Goal: Transaction & Acquisition: Purchase product/service

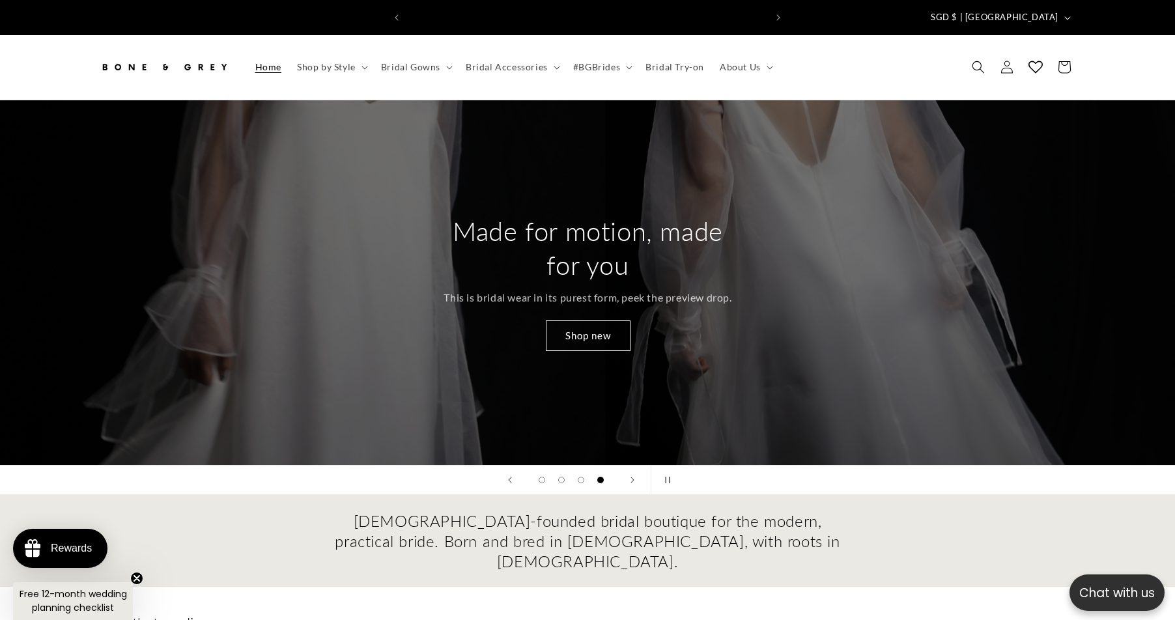
scroll to position [0, 716]
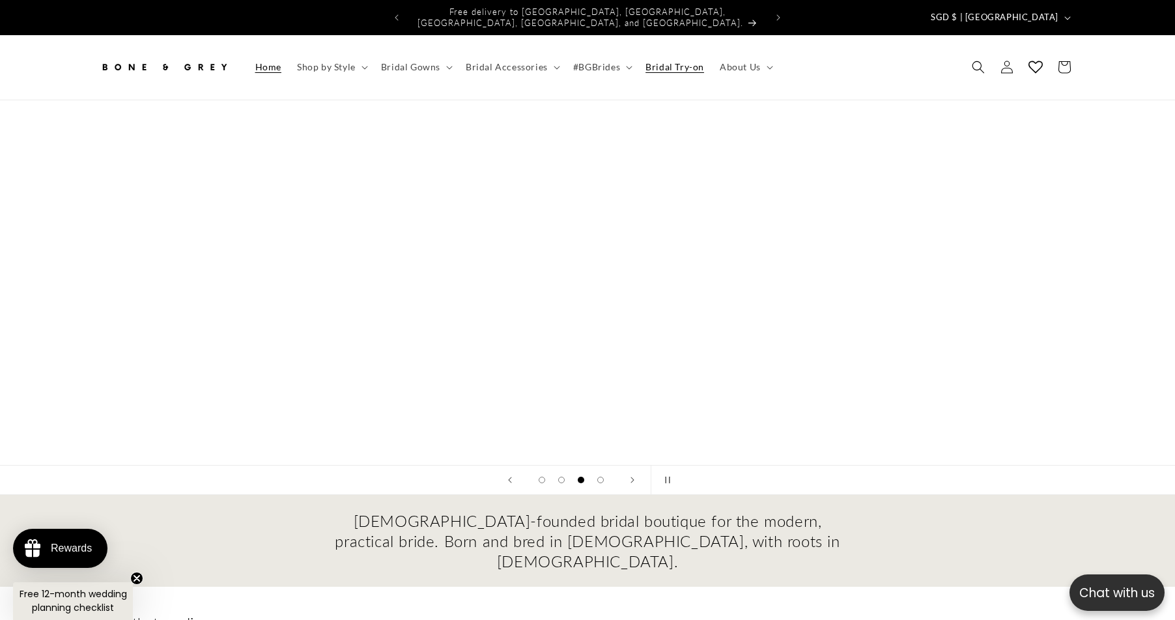
click at [651, 61] on span "Bridal Try-on" at bounding box center [674, 67] width 59 height 12
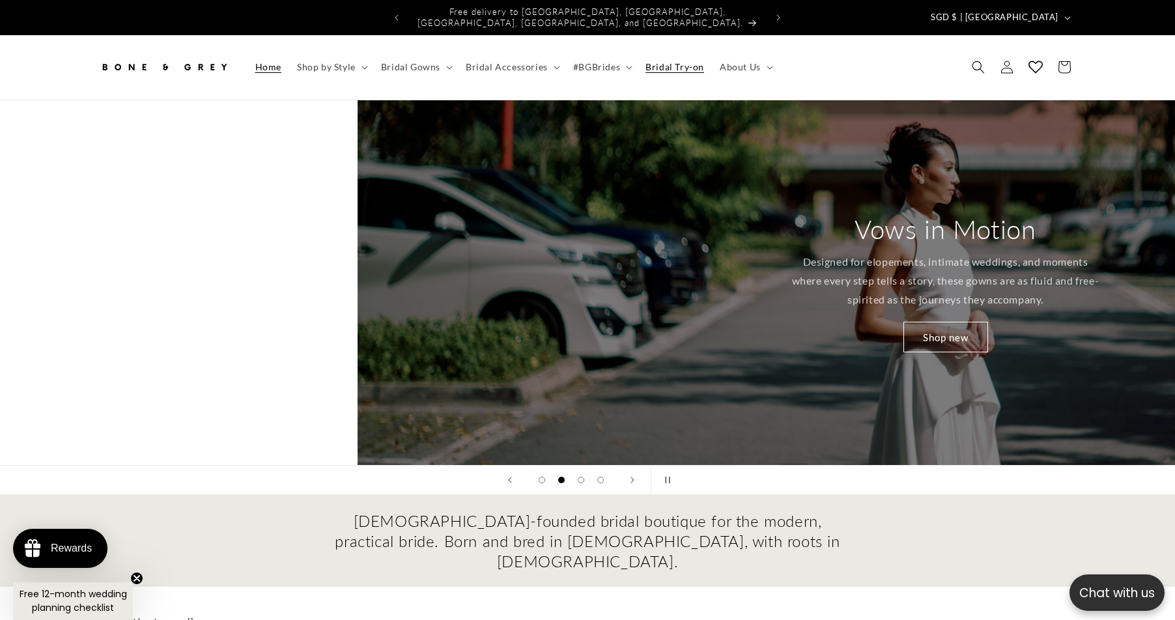
scroll to position [0, 198]
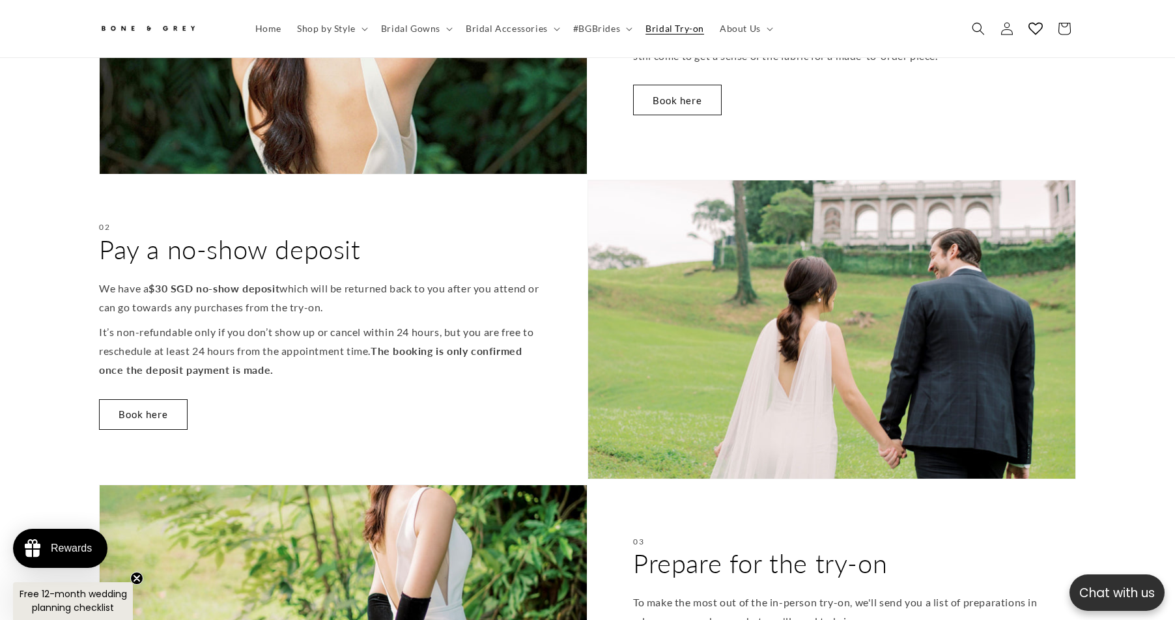
scroll to position [0, 716]
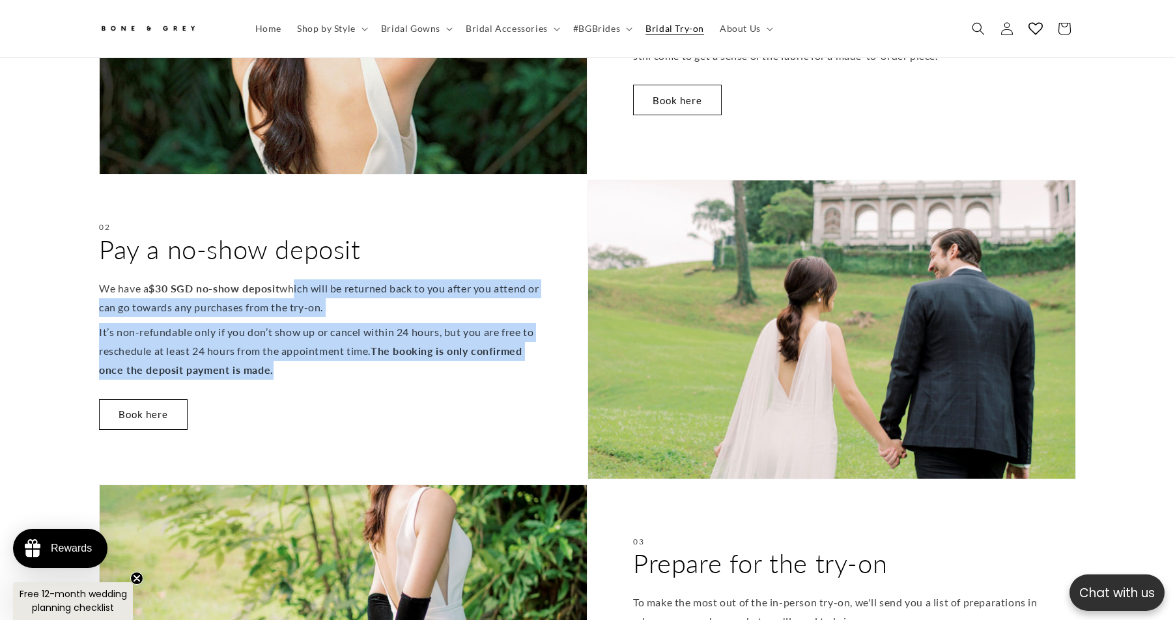
drag, startPoint x: 293, startPoint y: 279, endPoint x: 297, endPoint y: 356, distance: 77.0
click at [297, 356] on div "We have a $30 SGD no-show deposit which will be returned back to you after you …" at bounding box center [320, 329] width 443 height 100
click at [300, 365] on p "It’s non-refundable only if you don’t show up or cancel within 24 hours, but yo…" at bounding box center [320, 351] width 443 height 56
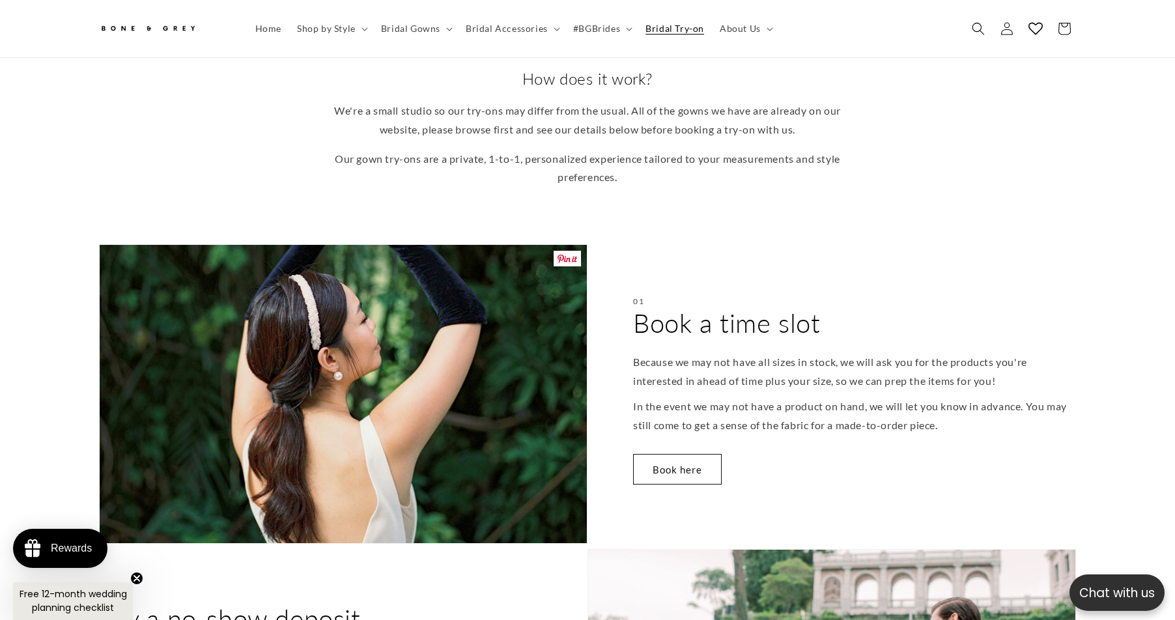
scroll to position [0, 0]
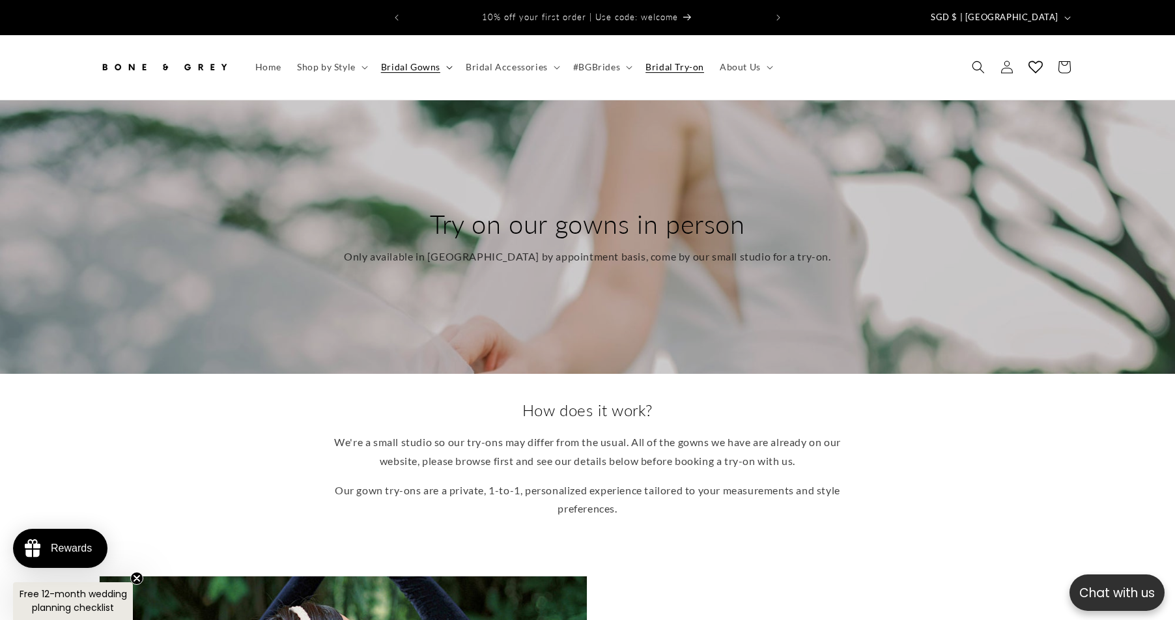
click at [420, 61] on span "Bridal Gowns" at bounding box center [410, 67] width 59 height 12
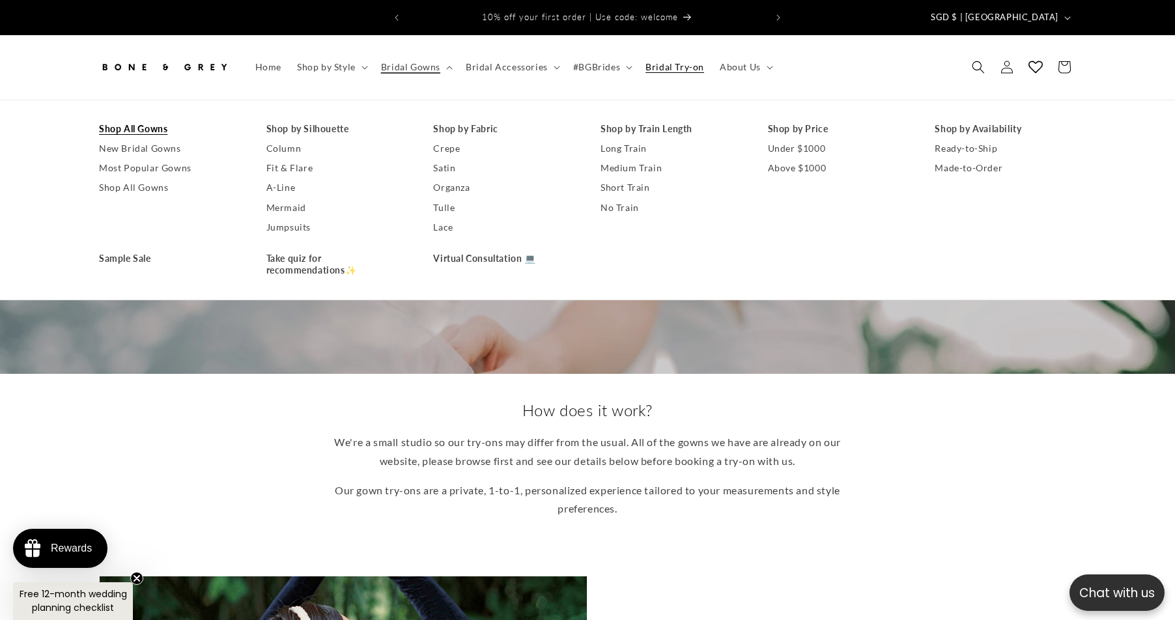
click at [141, 119] on link "Shop All Gowns" at bounding box center [169, 129] width 141 height 20
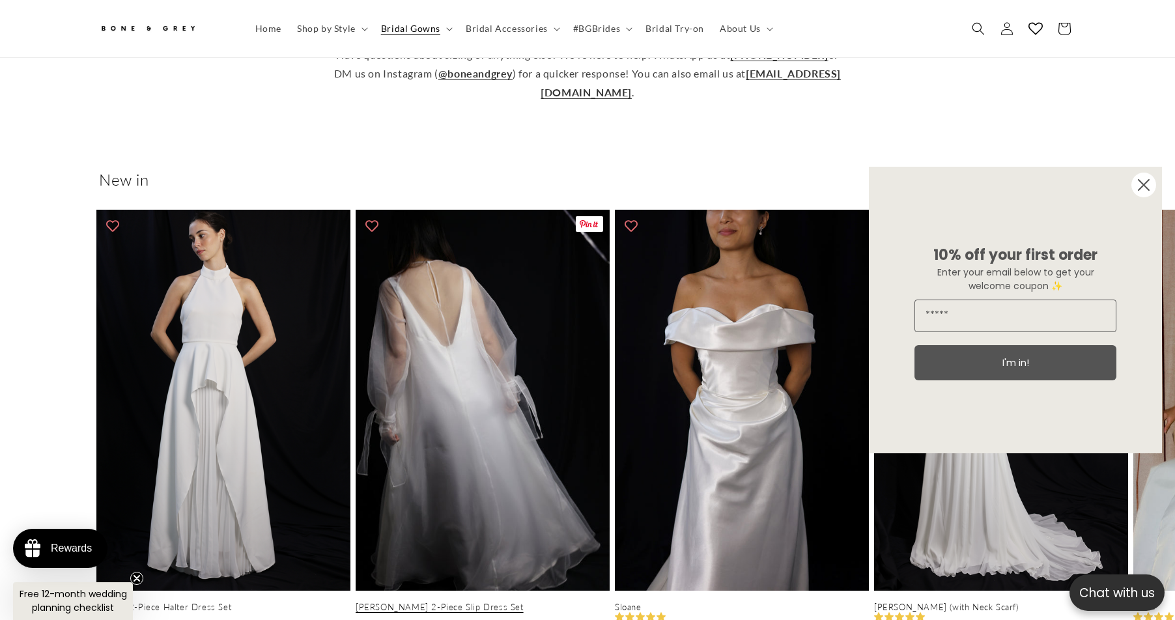
scroll to position [451, 0]
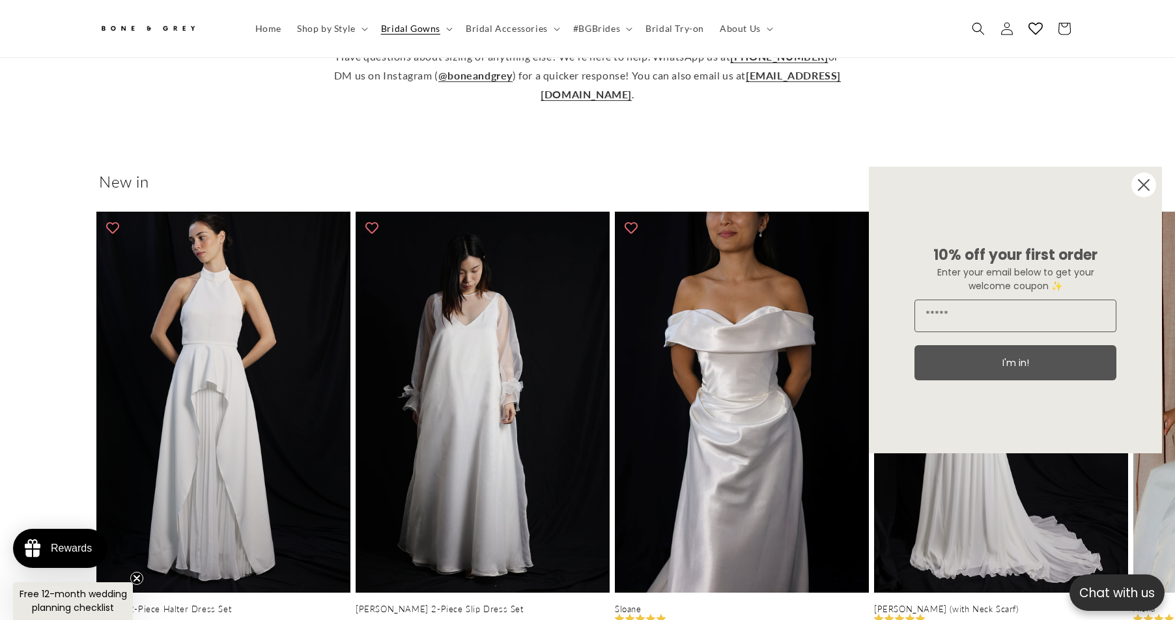
click at [1146, 185] on circle "Close dialog" at bounding box center [1143, 185] width 25 height 25
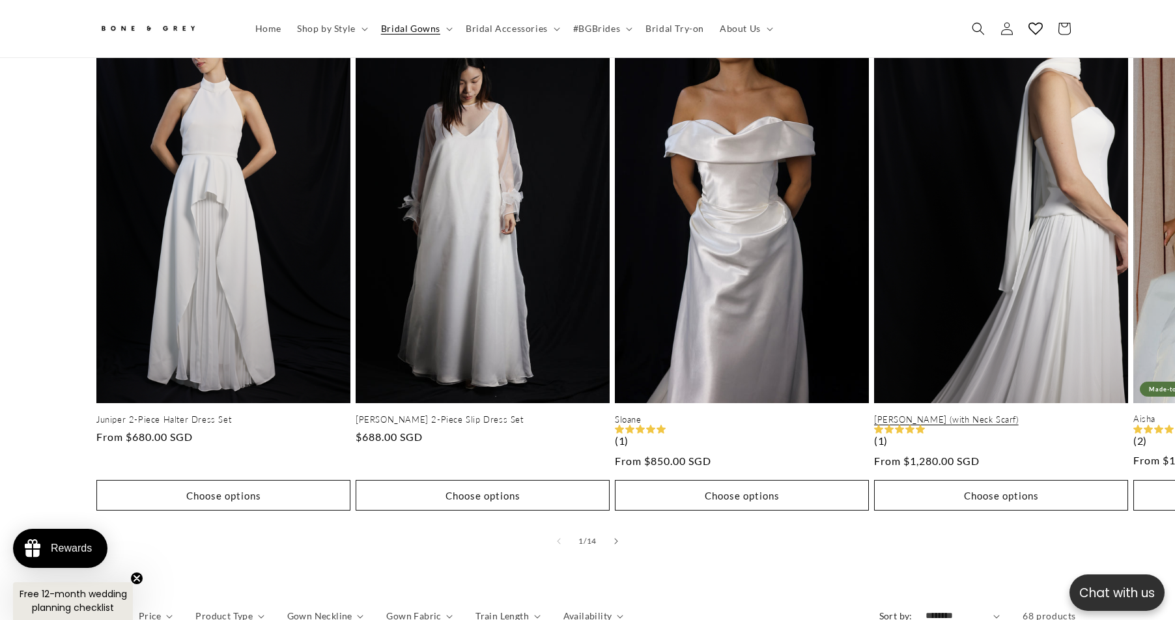
scroll to position [632, 0]
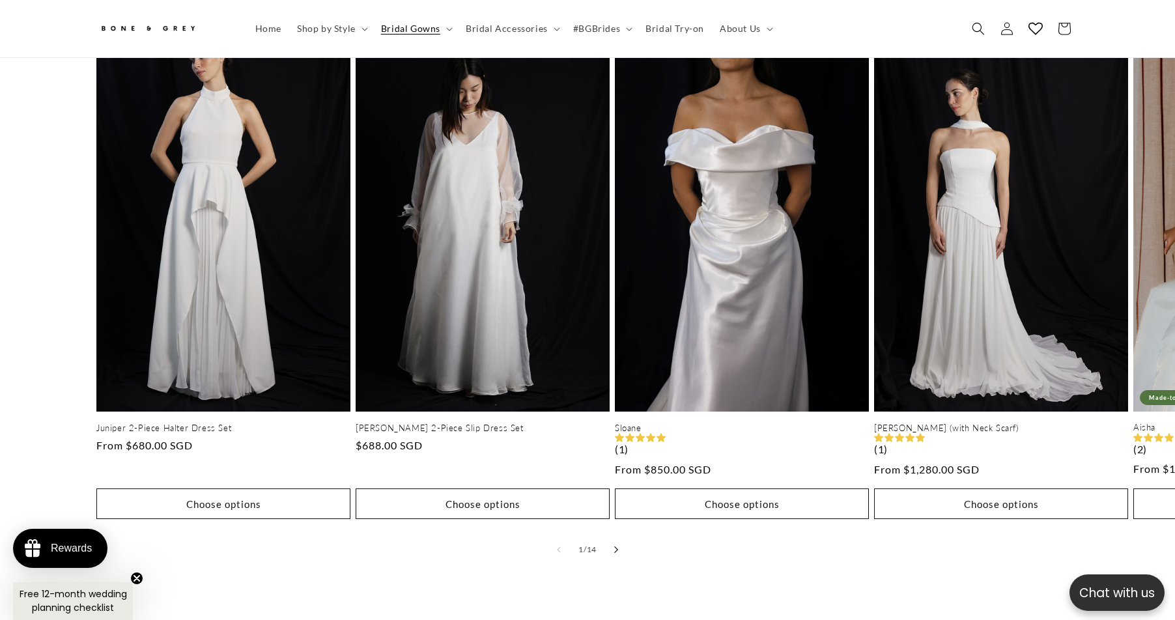
click at [612, 538] on button "Slide right" at bounding box center [616, 549] width 29 height 29
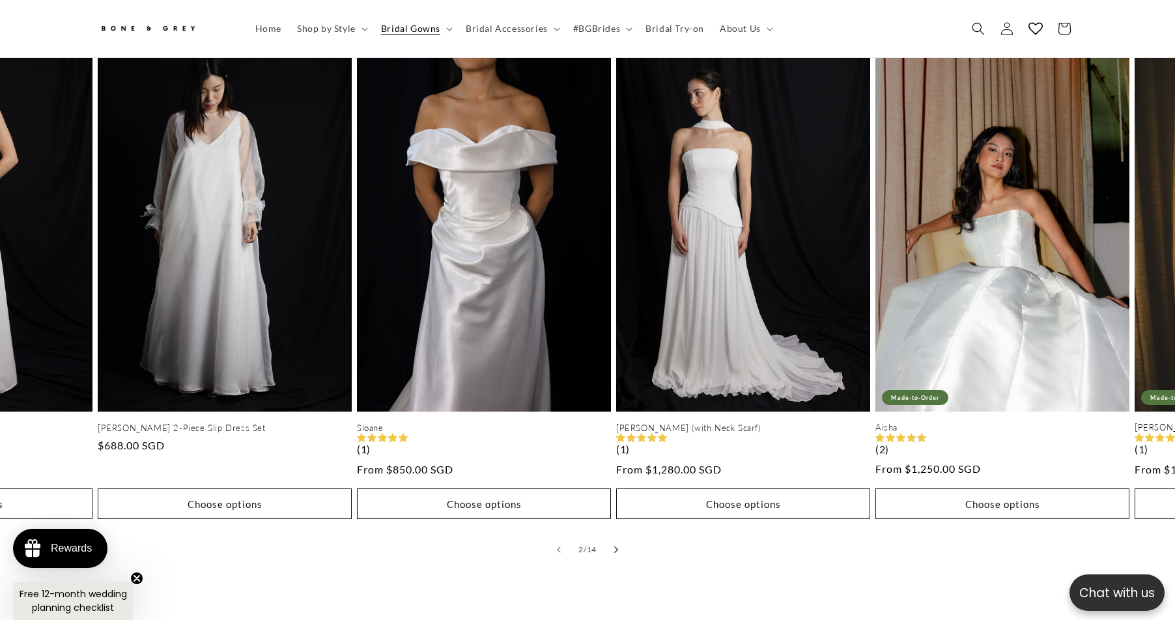
click at [612, 538] on button "Slide right" at bounding box center [616, 549] width 29 height 29
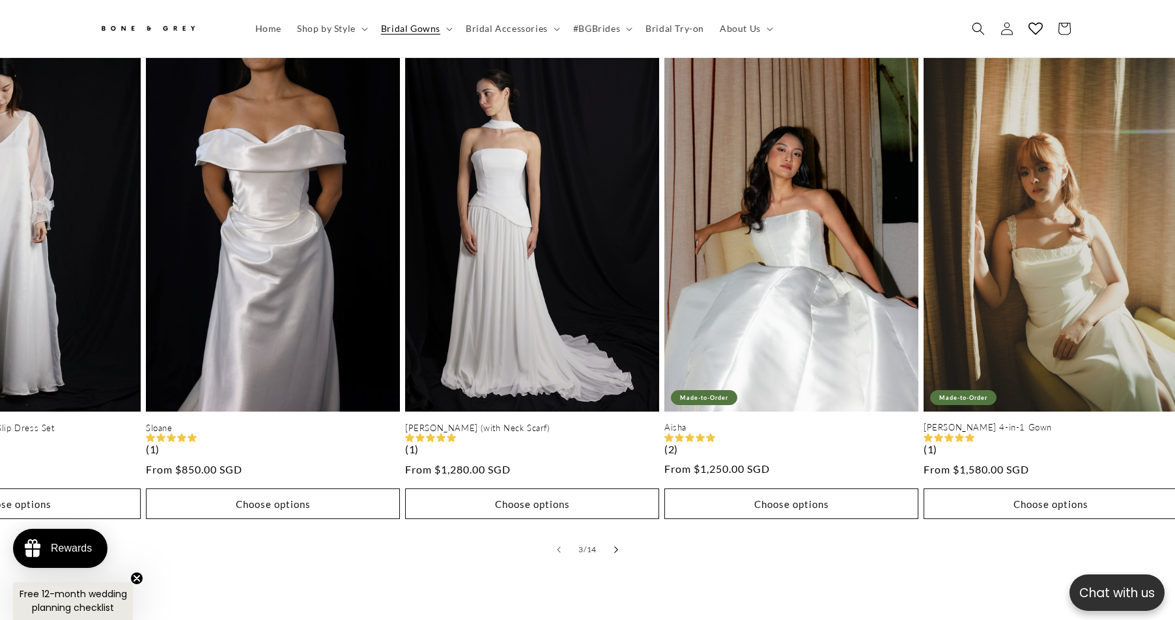
scroll to position [0, 516]
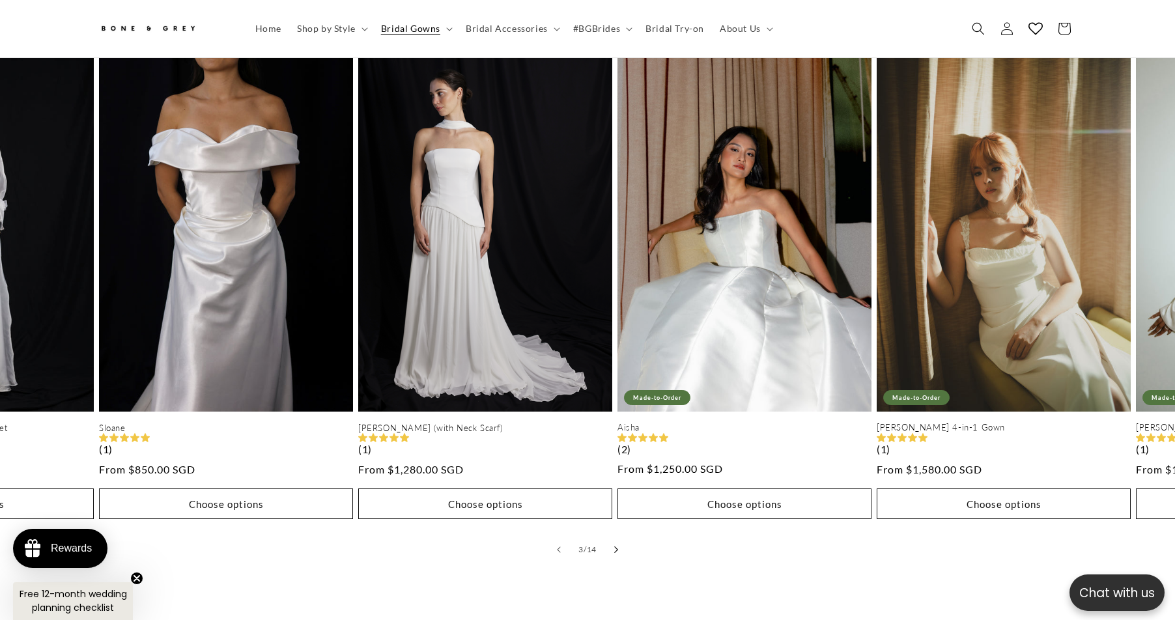
click at [612, 538] on button "Slide right" at bounding box center [616, 549] width 29 height 29
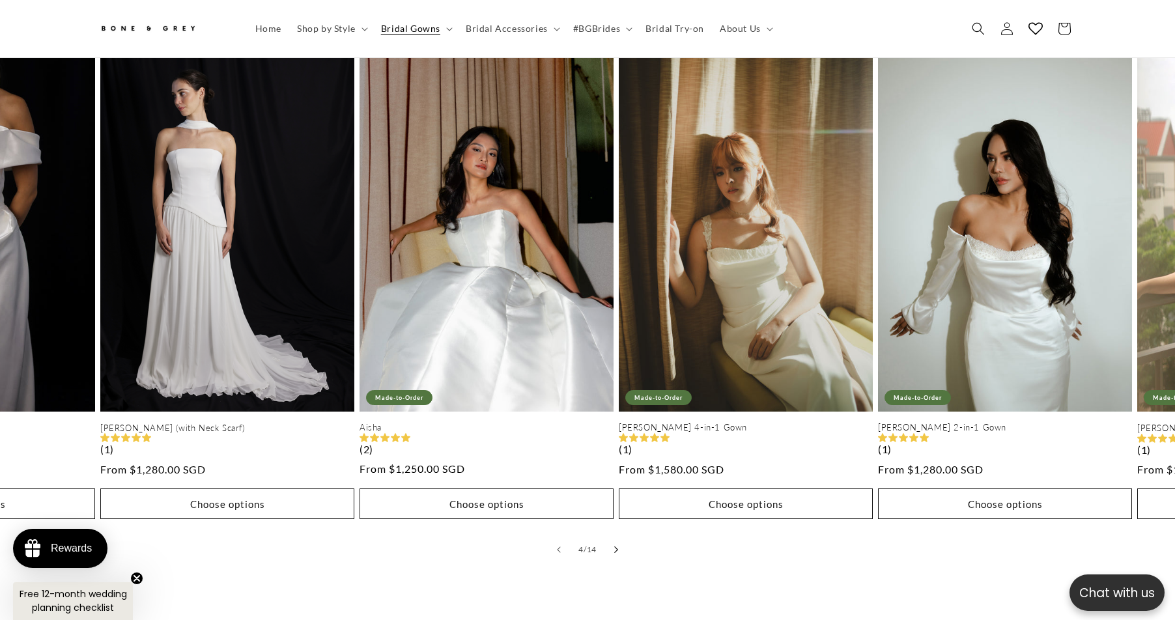
click at [612, 538] on button "Slide right" at bounding box center [616, 549] width 29 height 29
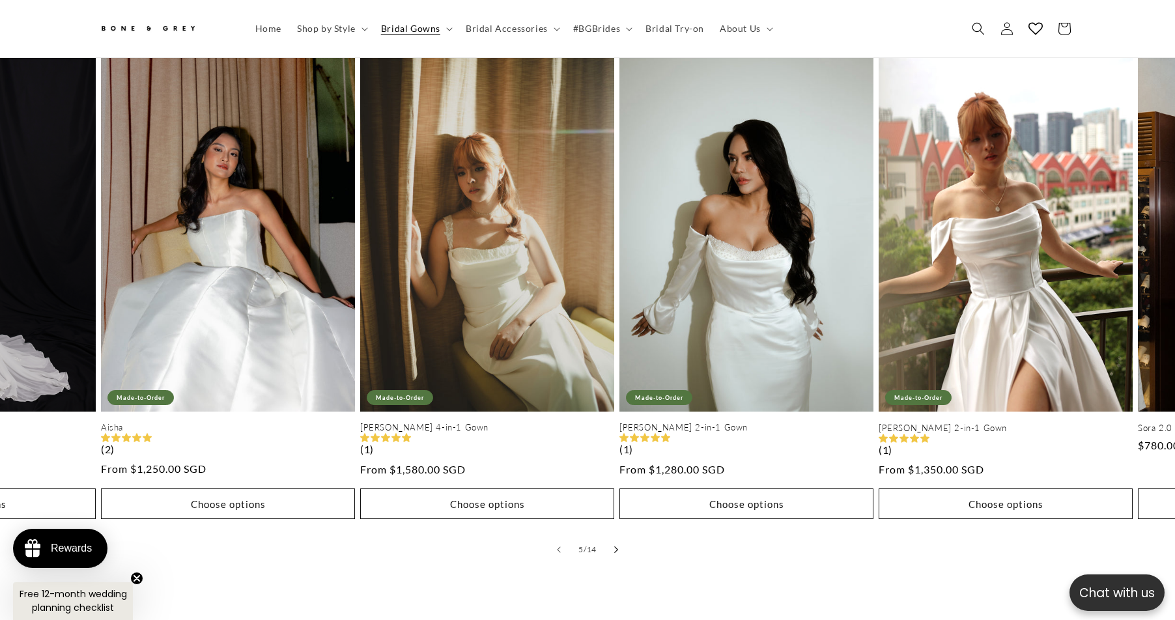
scroll to position [0, 716]
click at [612, 538] on button "Slide right" at bounding box center [616, 549] width 29 height 29
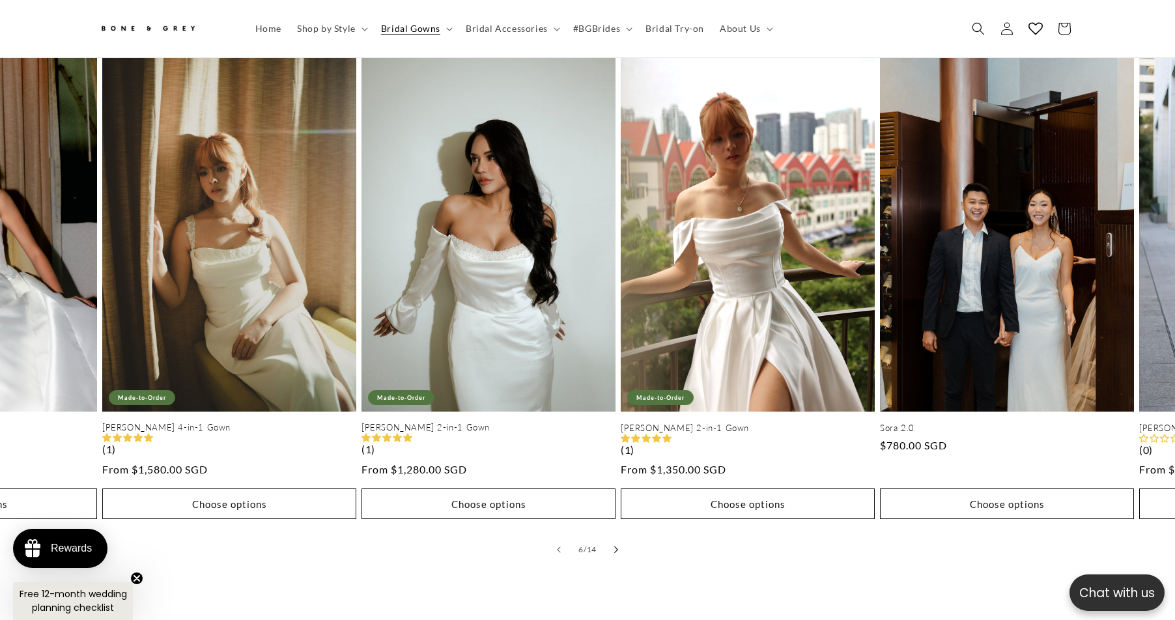
click at [612, 538] on button "Slide right" at bounding box center [616, 549] width 29 height 29
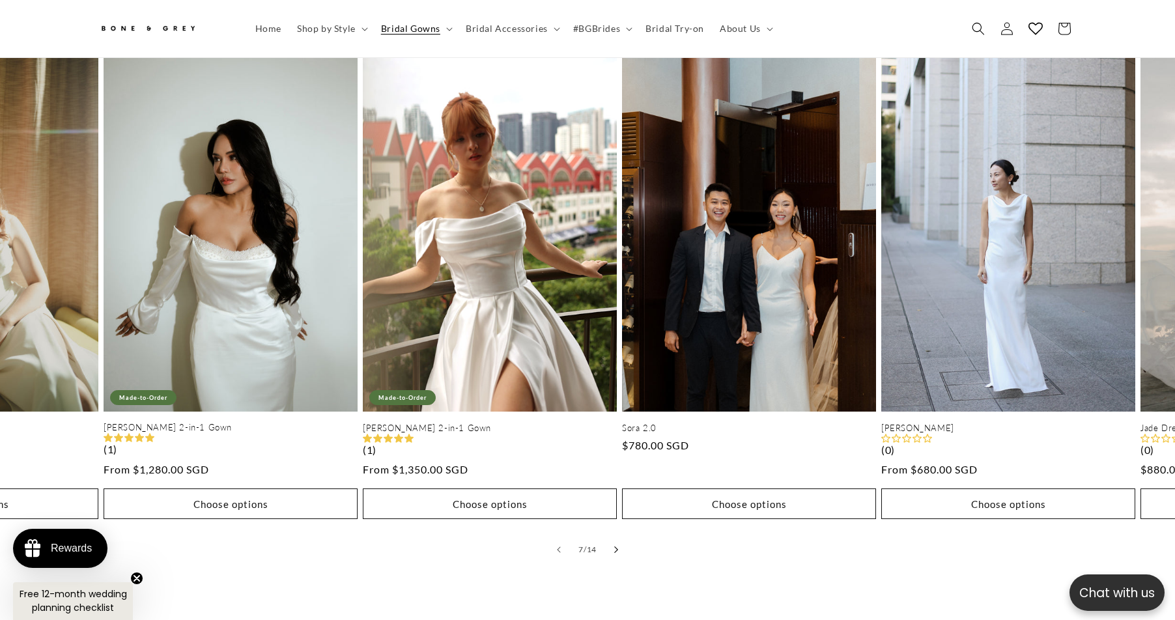
click at [612, 538] on button "Slide right" at bounding box center [616, 549] width 29 height 29
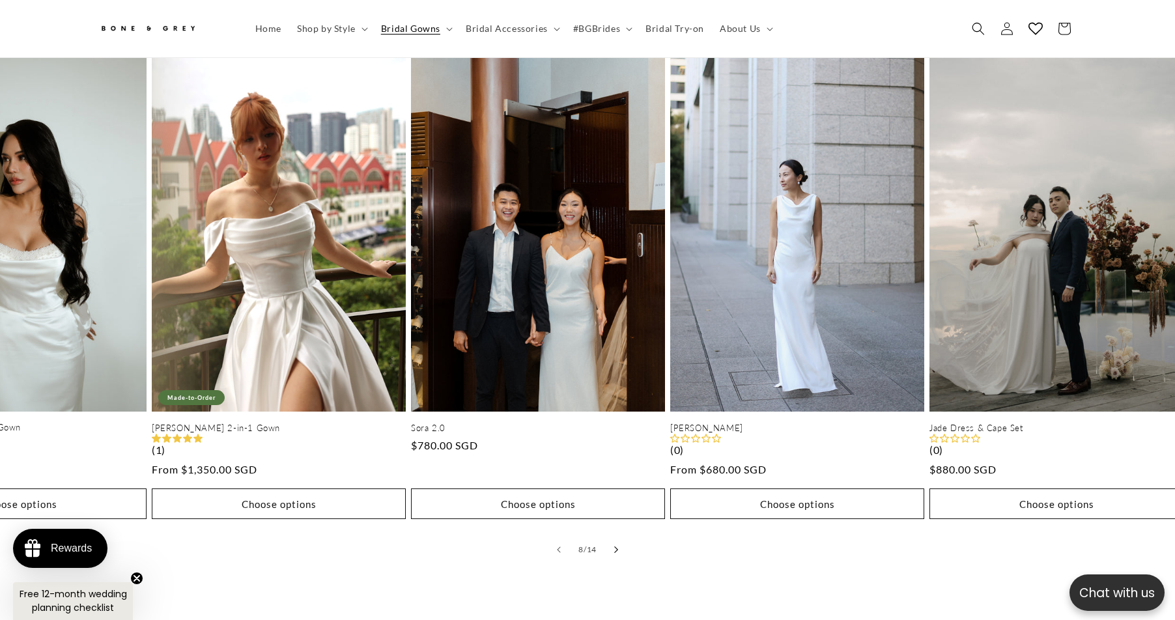
scroll to position [0, 1806]
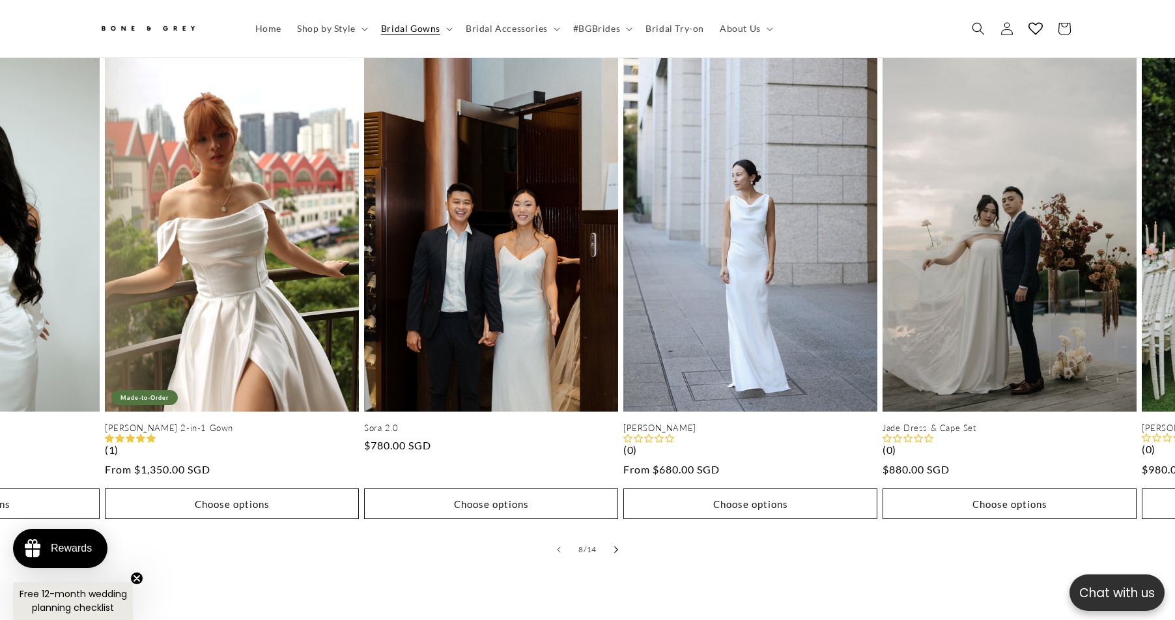
click at [612, 538] on button "Slide right" at bounding box center [616, 549] width 29 height 29
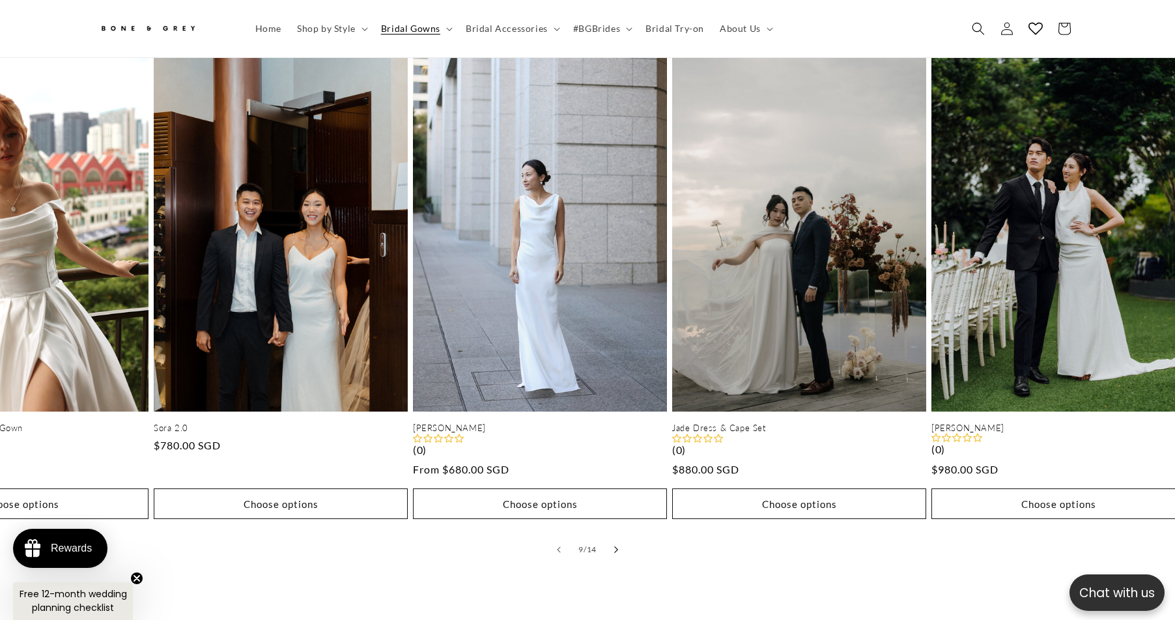
scroll to position [0, 0]
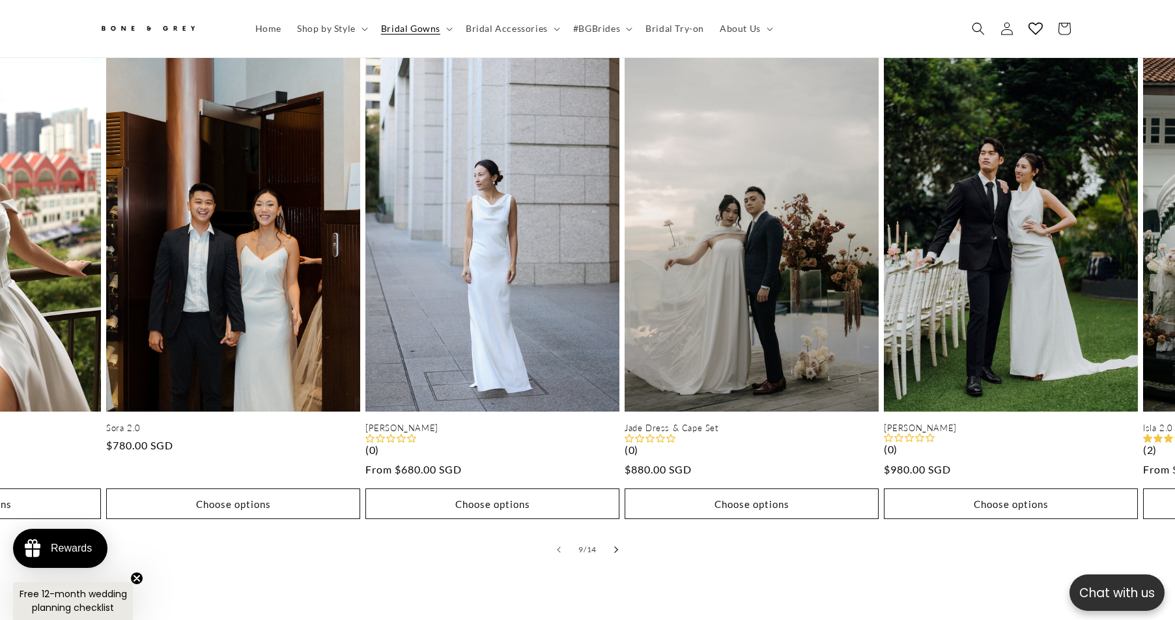
click at [612, 538] on button "Slide right" at bounding box center [616, 549] width 29 height 29
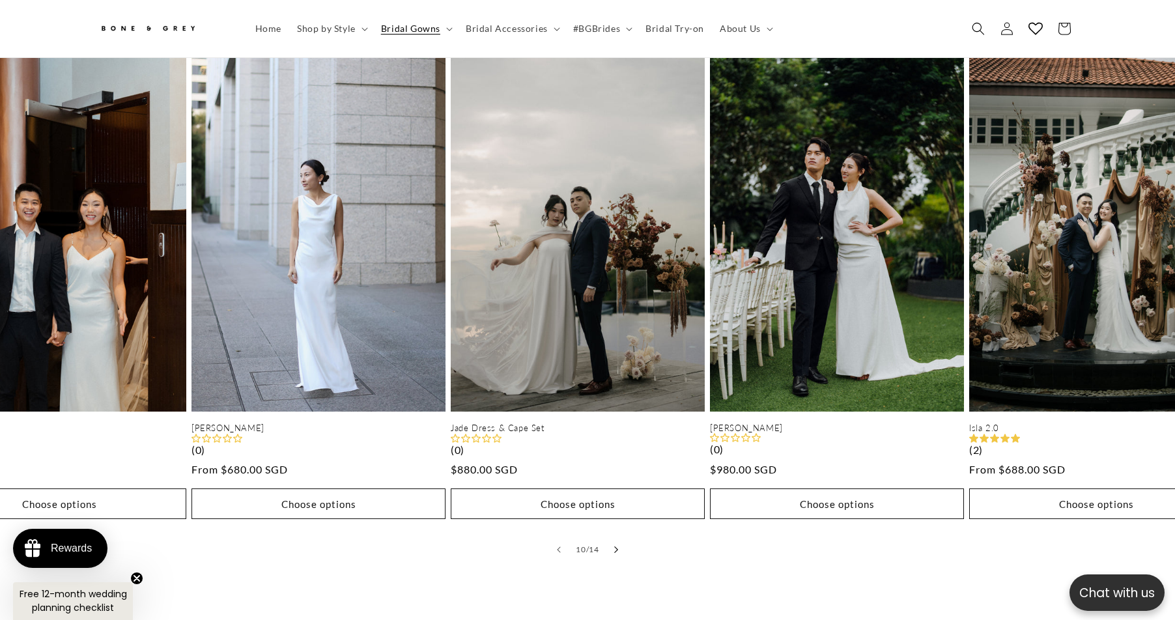
scroll to position [0, 2322]
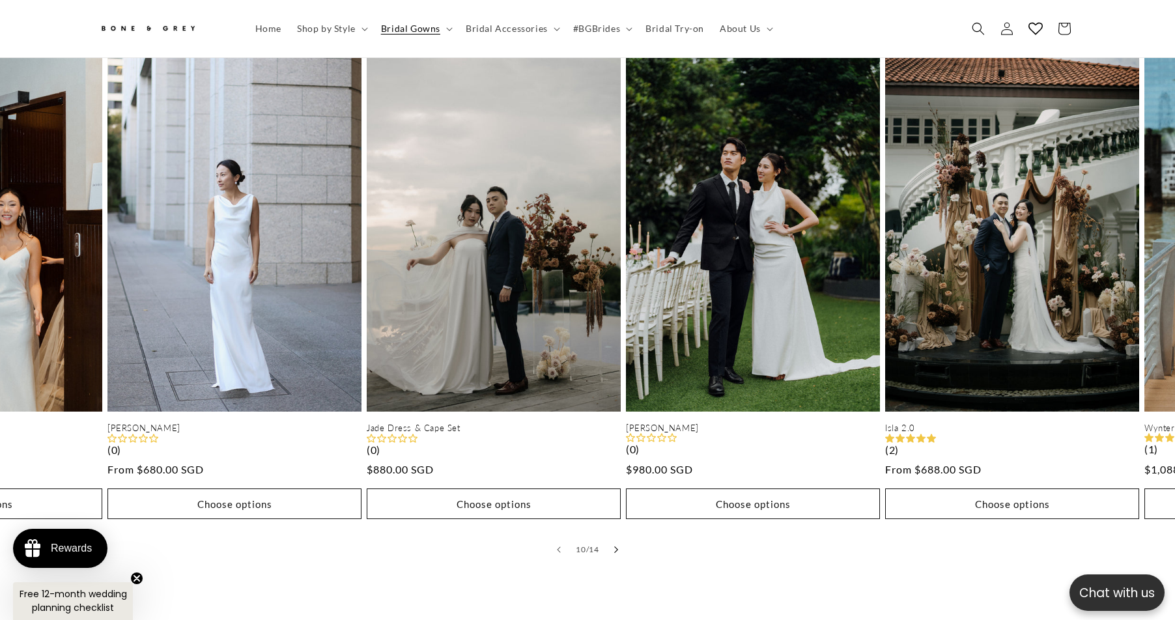
click at [612, 538] on button "Slide right" at bounding box center [616, 549] width 29 height 29
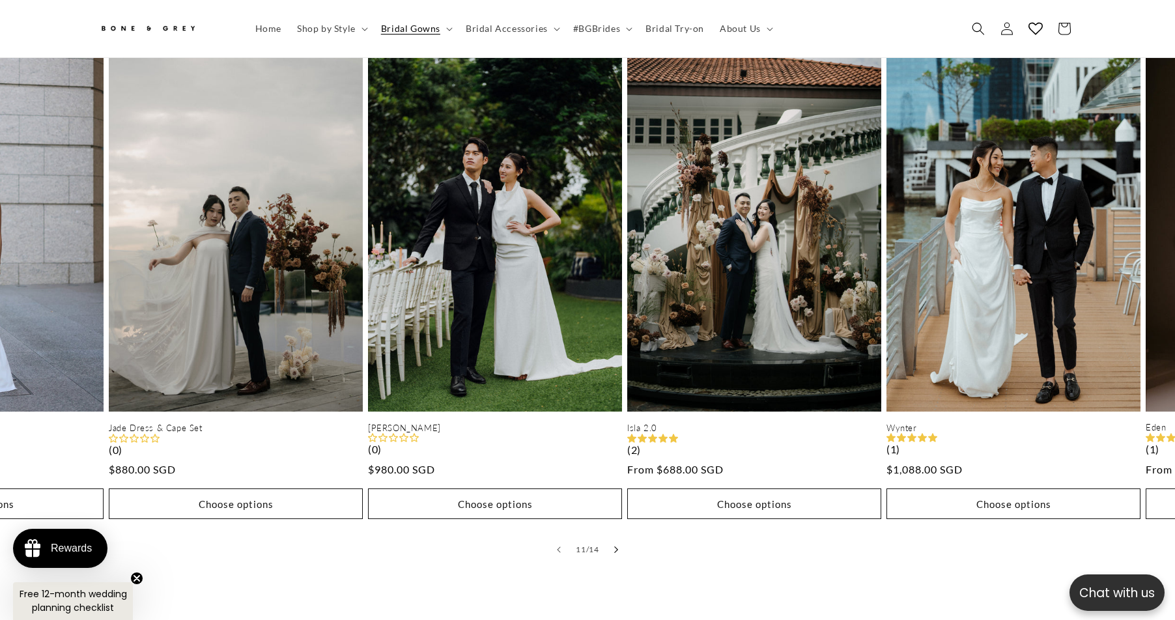
click at [612, 538] on button "Slide right" at bounding box center [616, 549] width 29 height 29
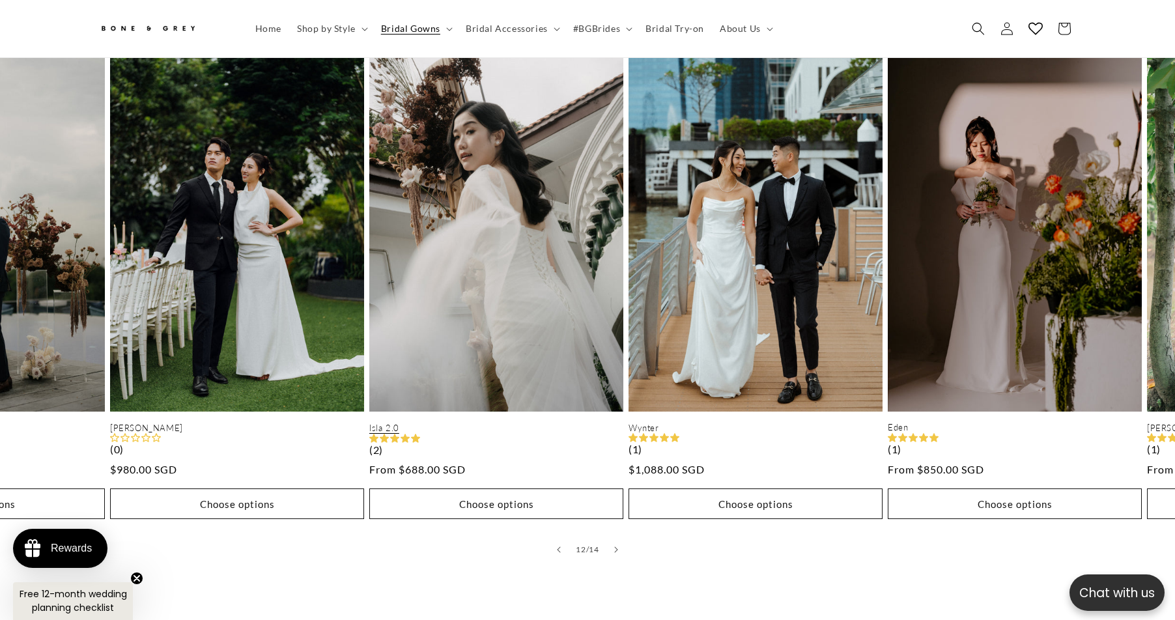
scroll to position [0, 358]
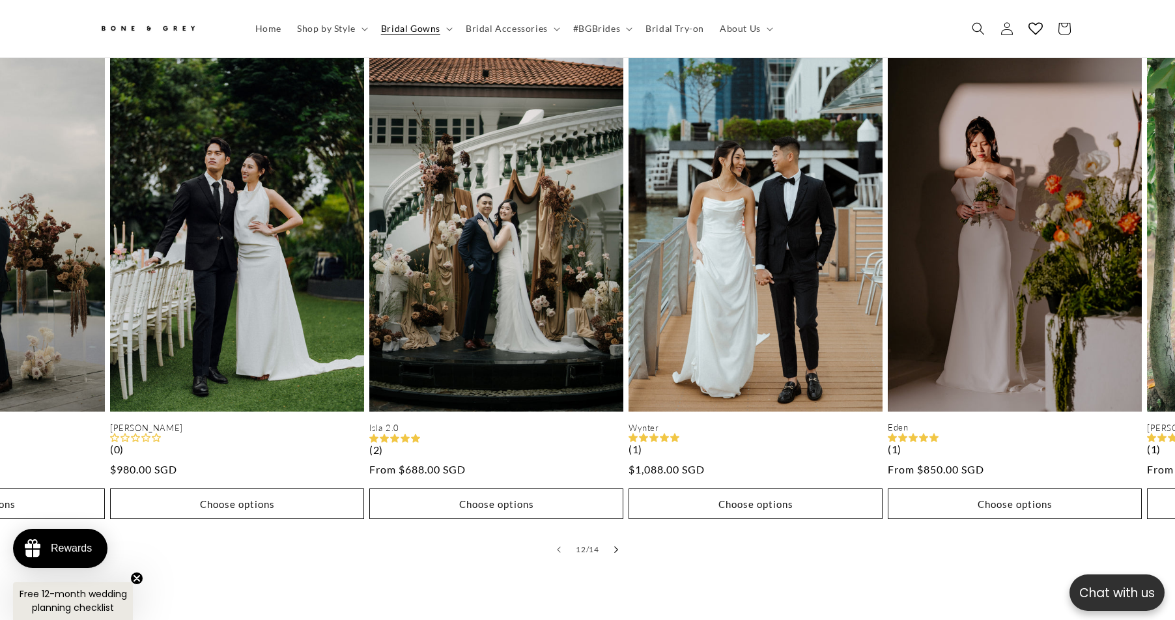
click at [612, 541] on button "Slide right" at bounding box center [616, 549] width 29 height 29
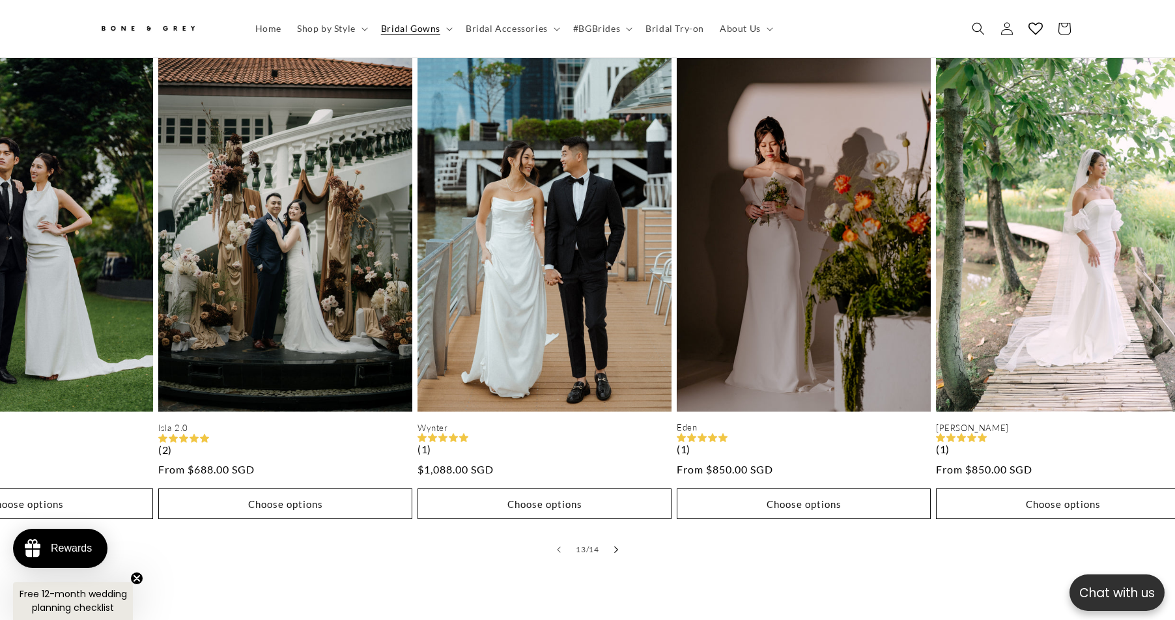
scroll to position [0, 3096]
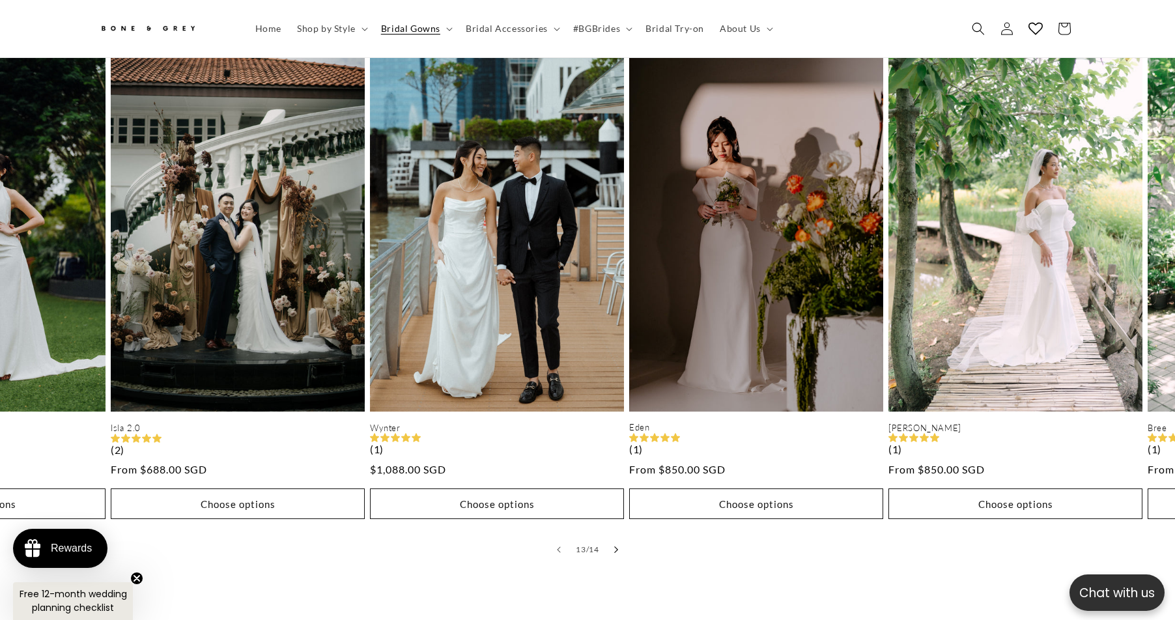
click at [612, 541] on button "Slide right" at bounding box center [616, 549] width 29 height 29
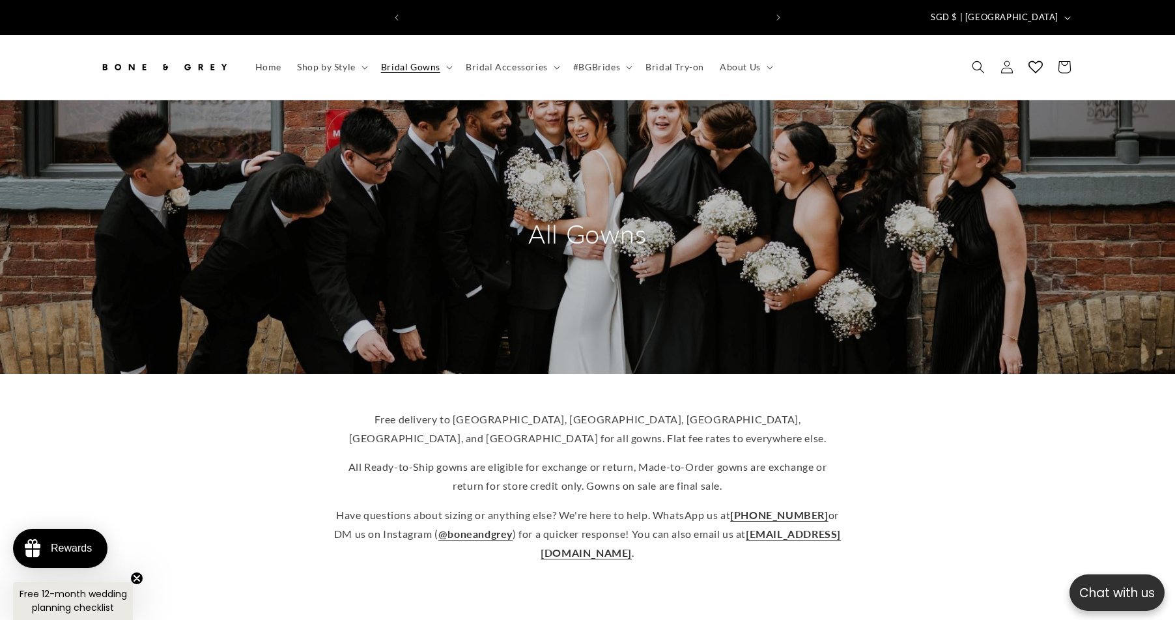
scroll to position [0, 716]
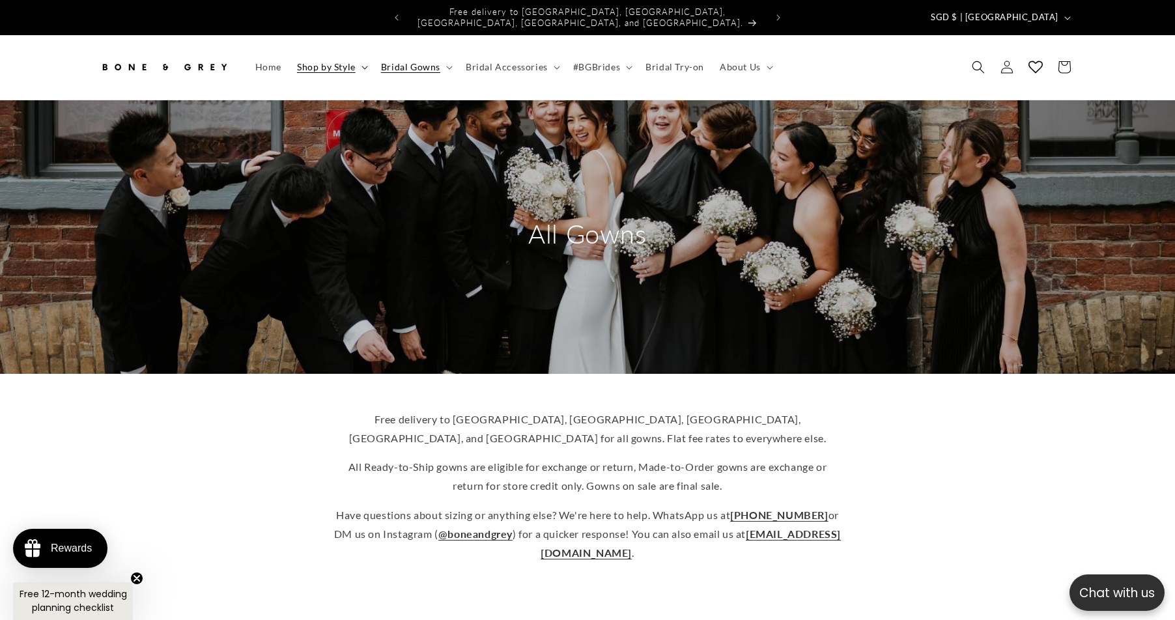
click at [329, 61] on span "Shop by Style" at bounding box center [326, 67] width 59 height 12
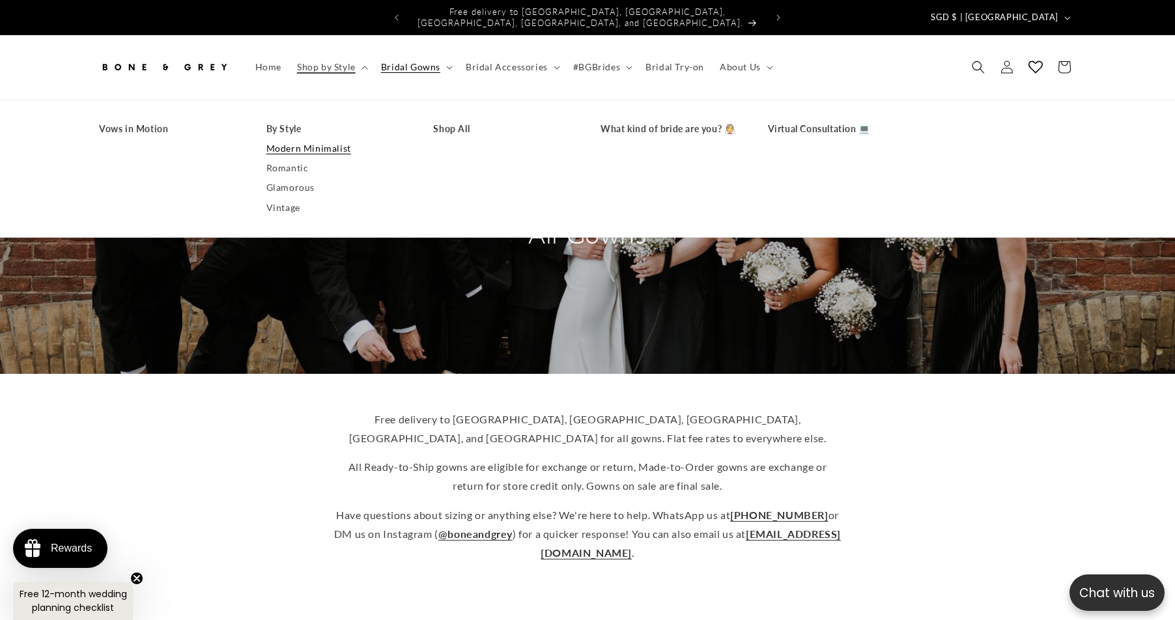
click at [293, 139] on link "Modern Minimalist" at bounding box center [336, 149] width 141 height 20
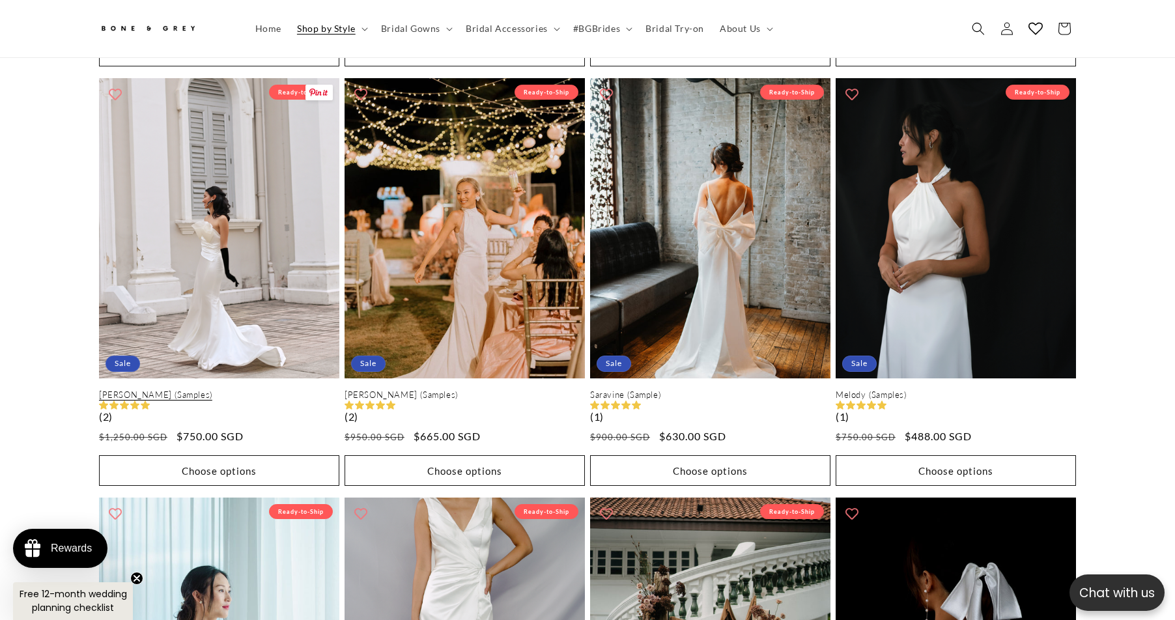
scroll to position [2787, 0]
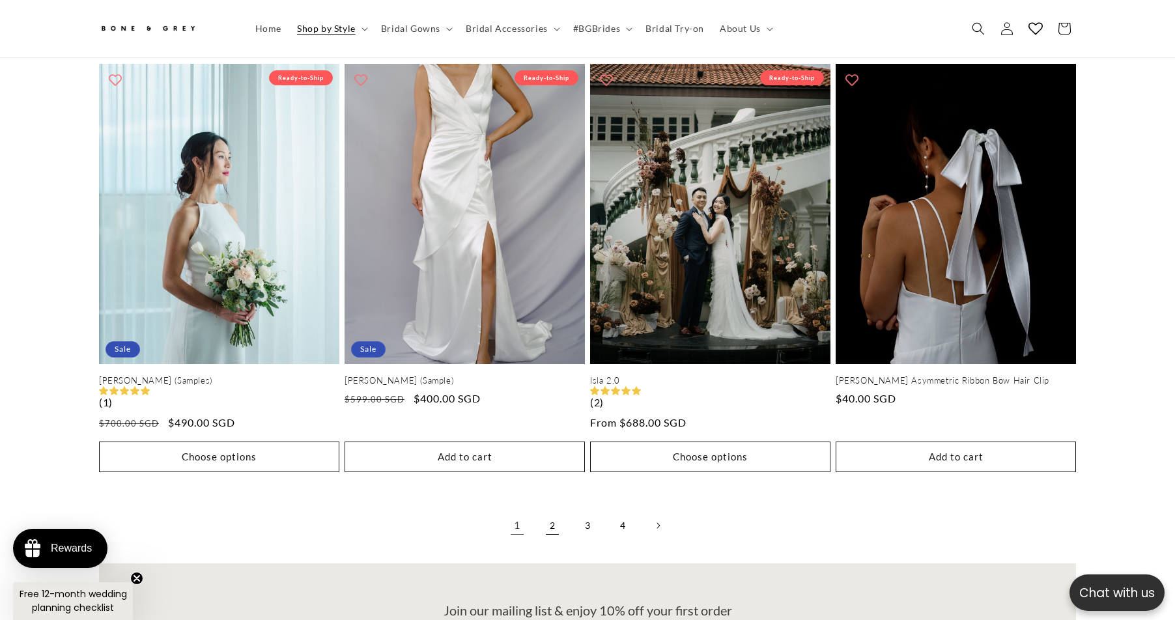
click at [564, 520] on link "2" at bounding box center [552, 525] width 29 height 29
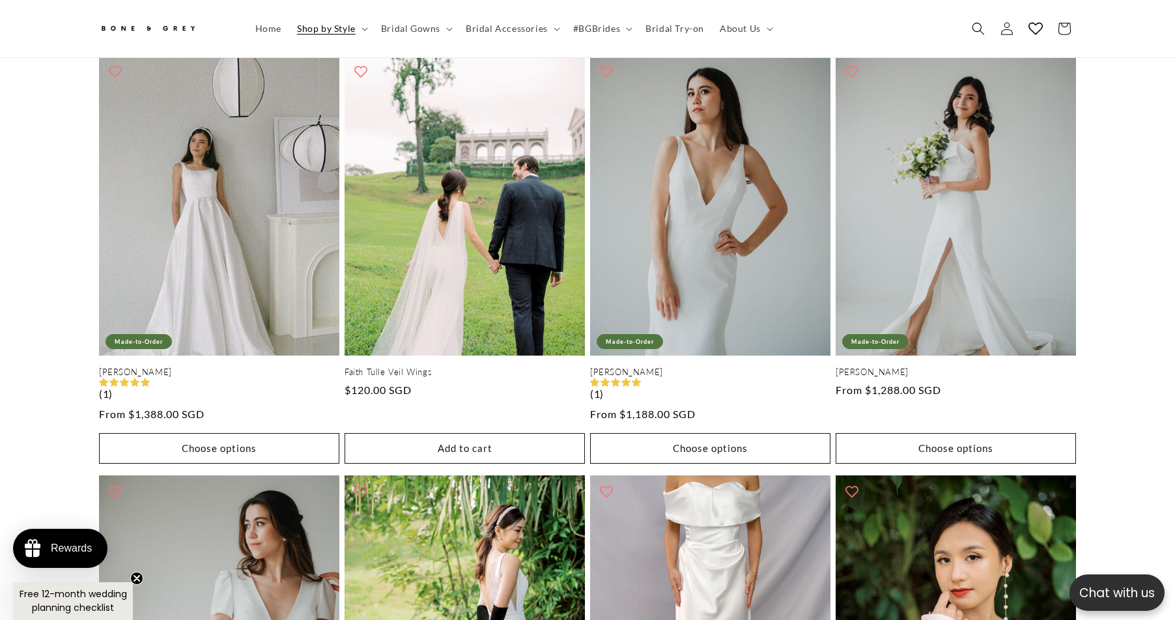
scroll to position [0, 716]
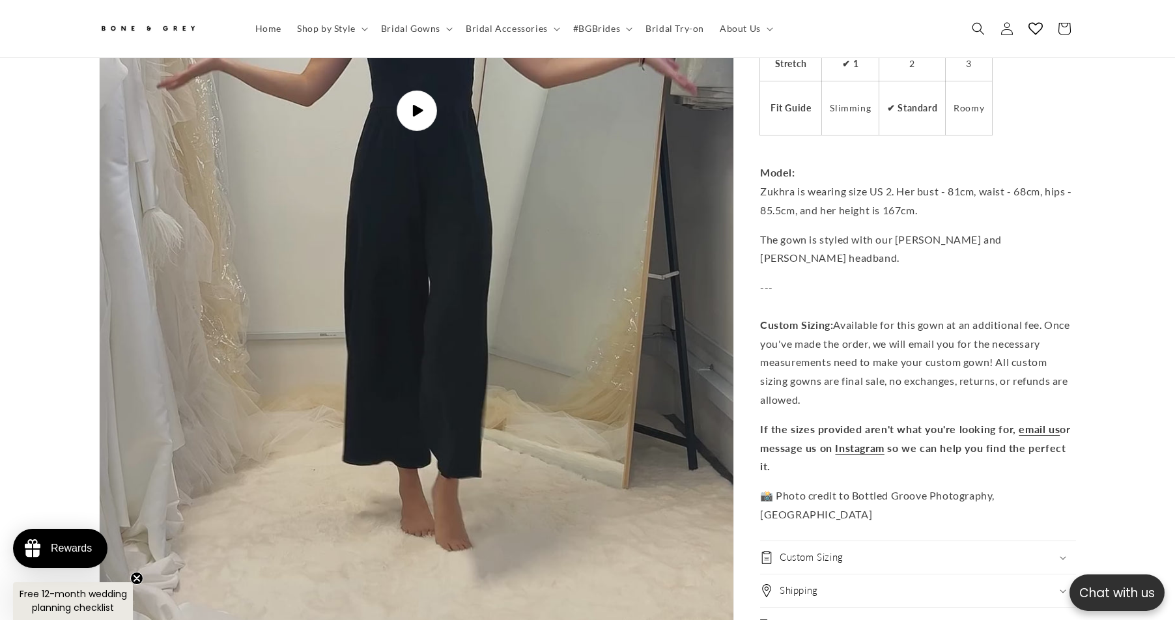
scroll to position [3375, 0]
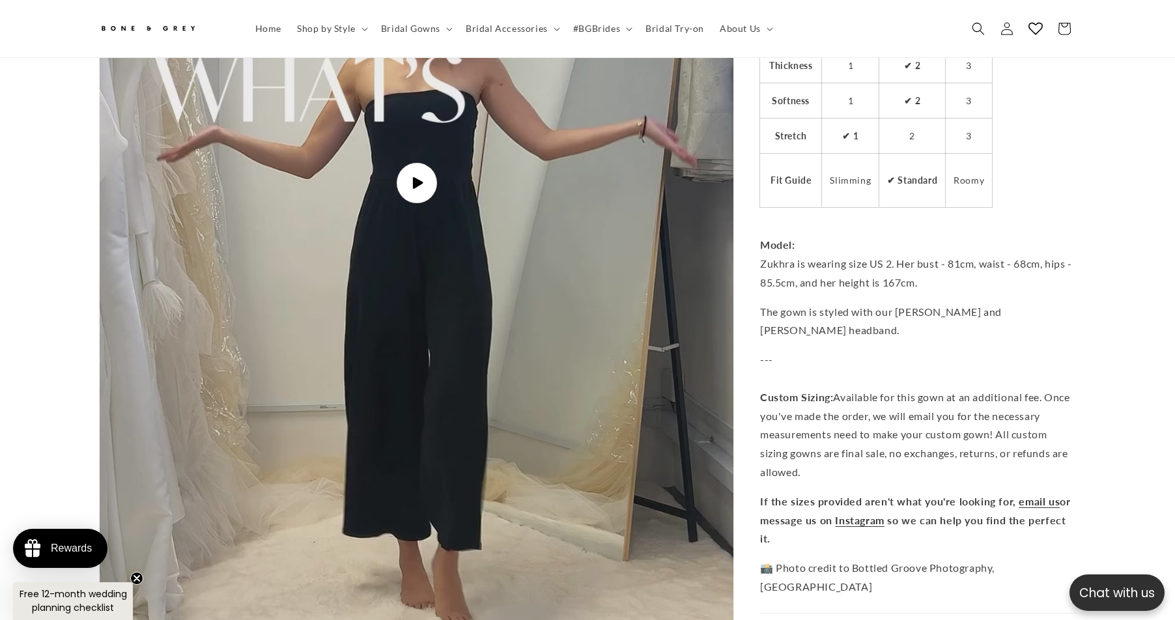
click at [404, 211] on img "Gallery Viewer" at bounding box center [416, 182] width 633 height 1125
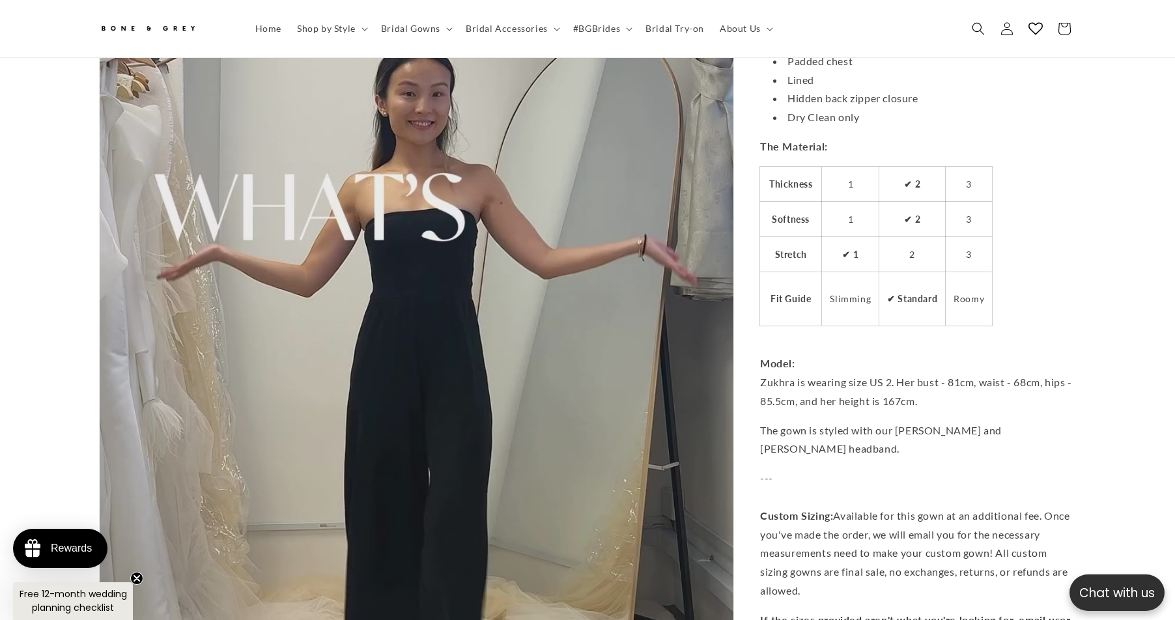
scroll to position [0, 716]
click at [391, 324] on video "Diana Square Neck A-line Satin Minimal Wedding Dress | Low UV back with Nude Me…" at bounding box center [417, 301] width 634 height 1125
